Goal: Information Seeking & Learning: Learn about a topic

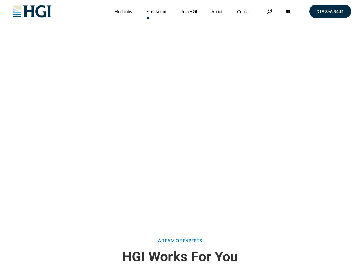
click at [180, 137] on div "Attract the Right Talent Home » Find Talent" at bounding box center [180, 109] width 360 height 219
click at [268, 11] on link at bounding box center [269, 11] width 6 height 5
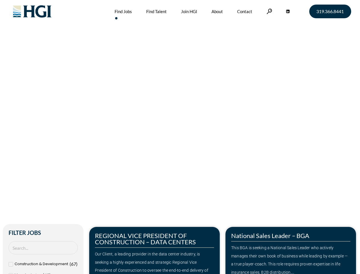
click at [180, 137] on div "Make Your Next Move Home » Jobs" at bounding box center [180, 120] width 325 height 241
click at [268, 11] on link at bounding box center [269, 11] width 6 height 5
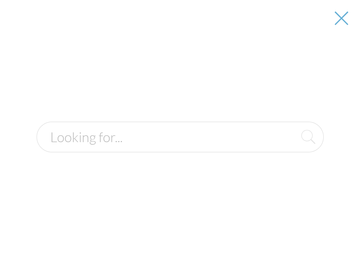
click at [154, 250] on div "Our Client, a leading provider in the data center industry, is seeking a highly…" at bounding box center [154, 266] width 119 height 33
click at [291, 152] on form at bounding box center [179, 136] width 287 height 31
